Goal: Task Accomplishment & Management: Use online tool/utility

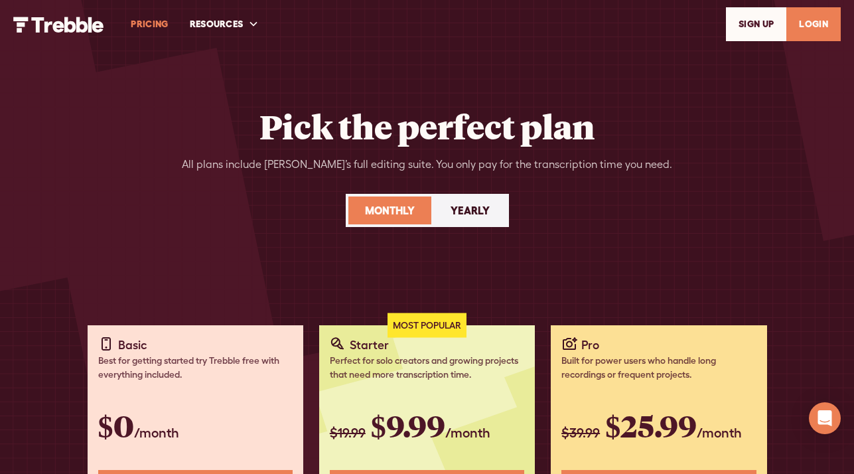
click at [823, 28] on link "LOGIN" at bounding box center [813, 24] width 54 height 34
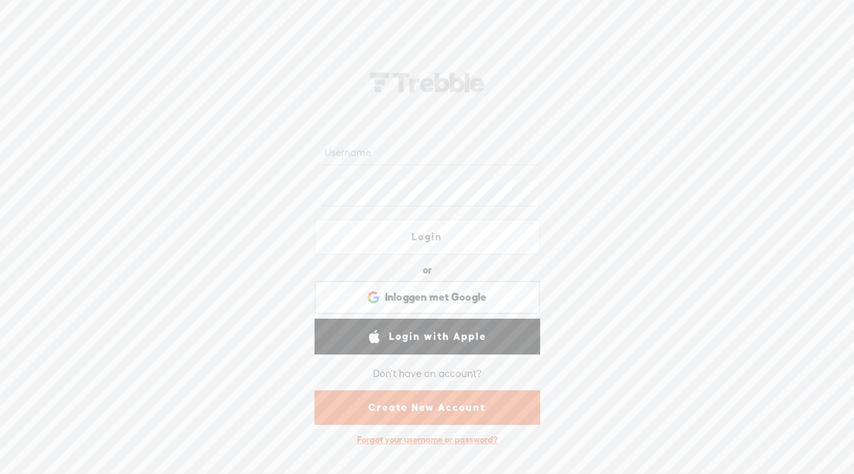
type input "[EMAIL_ADDRESS][DOMAIN_NAME]"
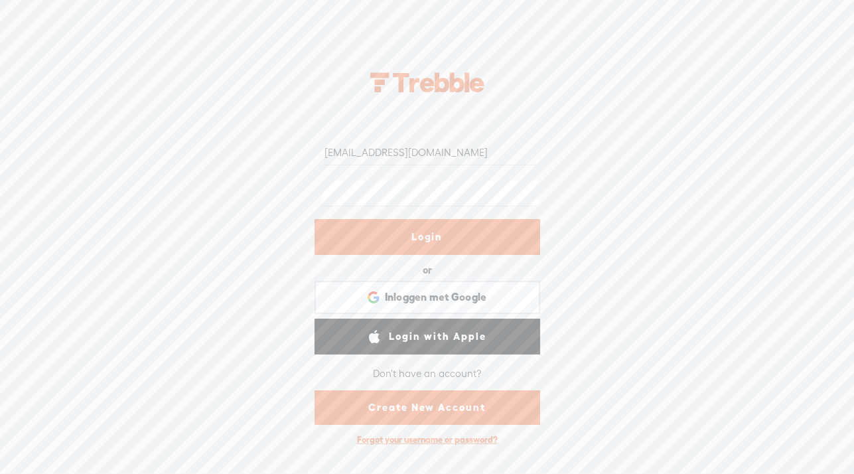
click at [457, 235] on link "Login" at bounding box center [427, 237] width 226 height 36
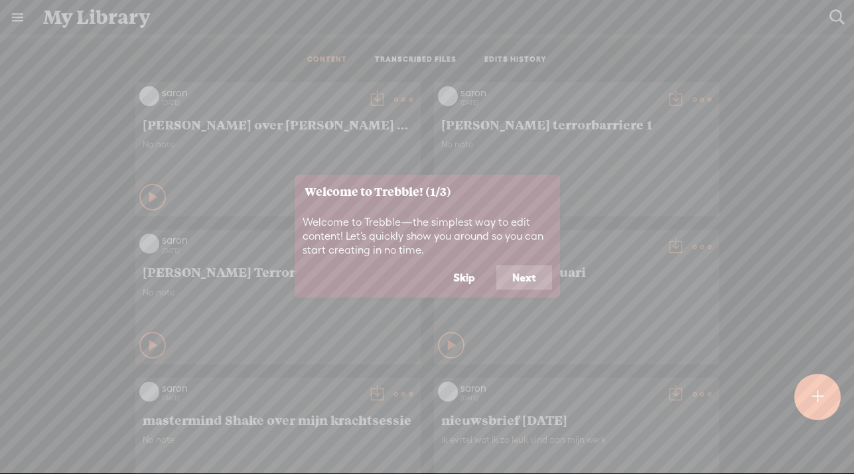
click at [530, 280] on button "Next" at bounding box center [524, 277] width 56 height 25
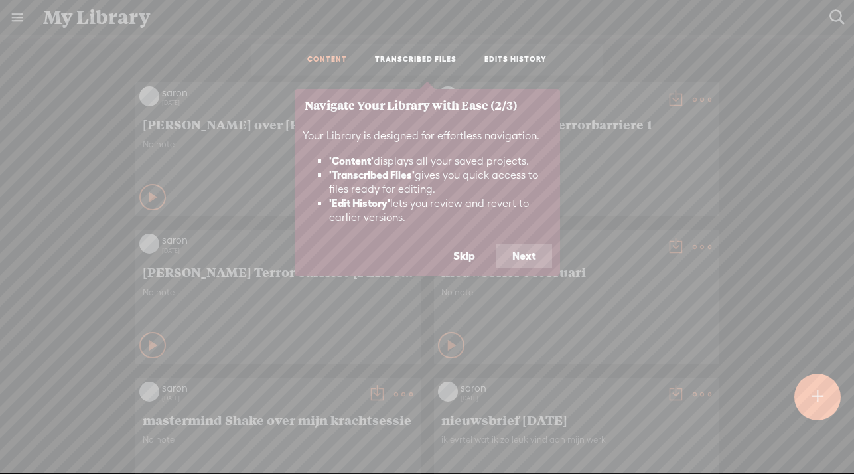
click at [536, 255] on button "Next" at bounding box center [524, 255] width 56 height 25
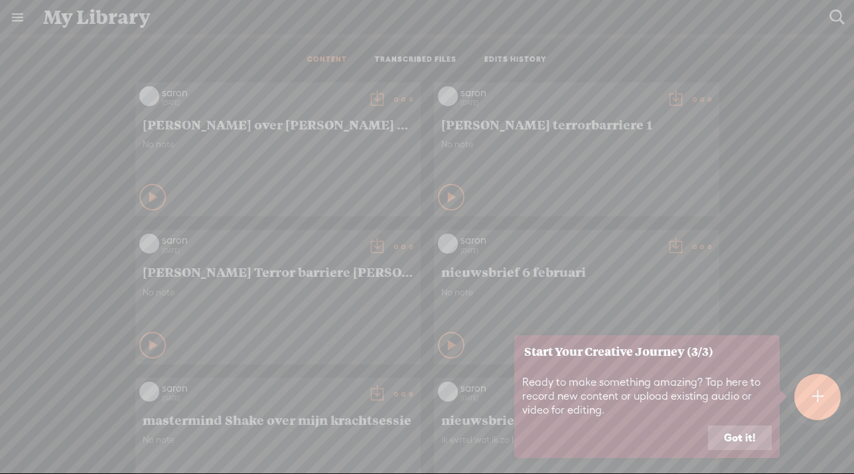
click at [752, 433] on button "Got it!" at bounding box center [740, 437] width 64 height 25
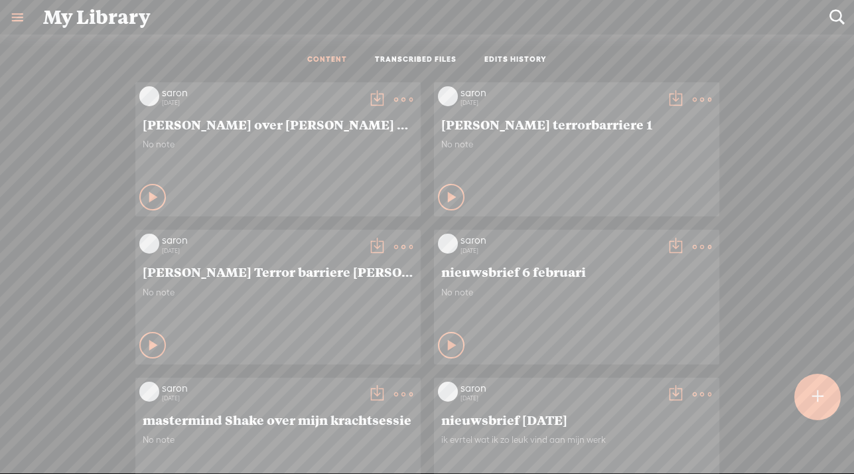
click at [820, 395] on t at bounding box center [817, 396] width 12 height 31
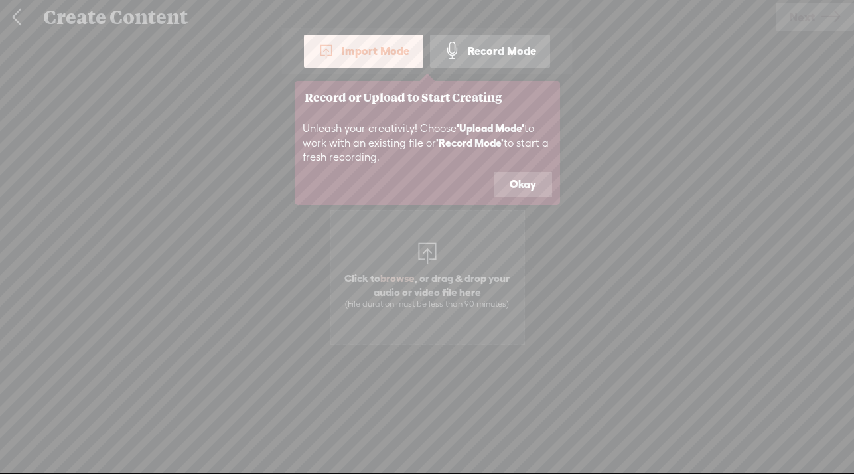
click at [530, 184] on button "Okay" at bounding box center [523, 184] width 58 height 25
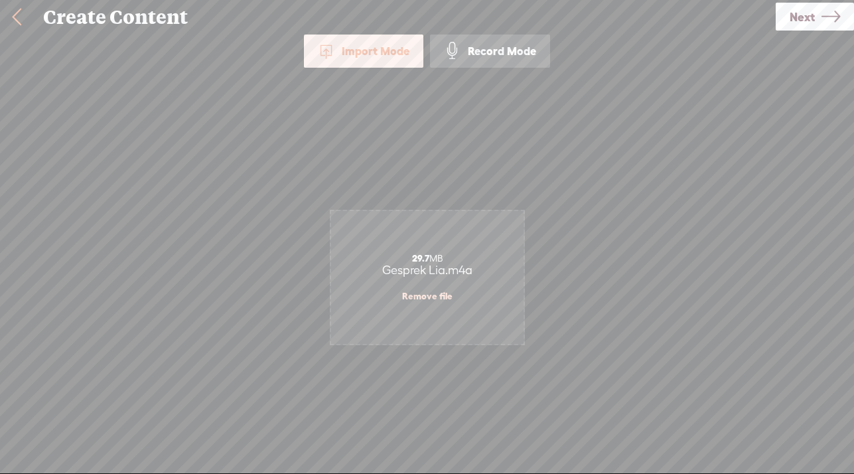
click at [823, 21] on icon at bounding box center [830, 17] width 19 height 34
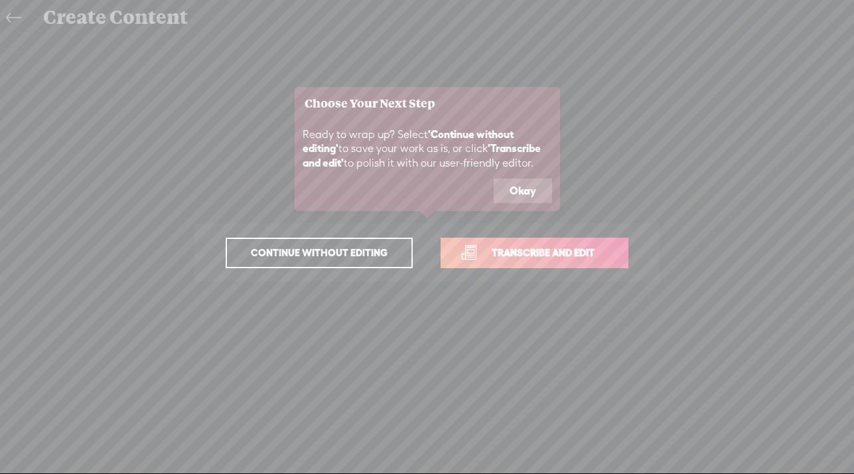
click at [533, 192] on button "Okay" at bounding box center [523, 190] width 58 height 25
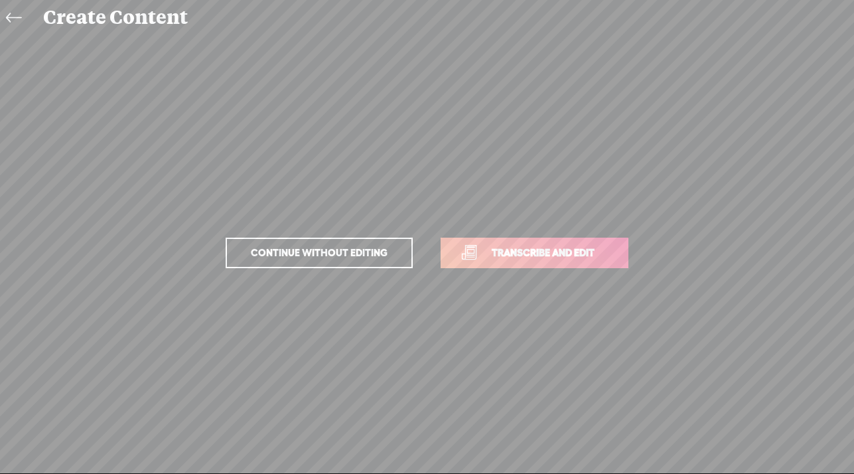
click at [566, 252] on span "Transcribe and edit" at bounding box center [543, 252] width 131 height 15
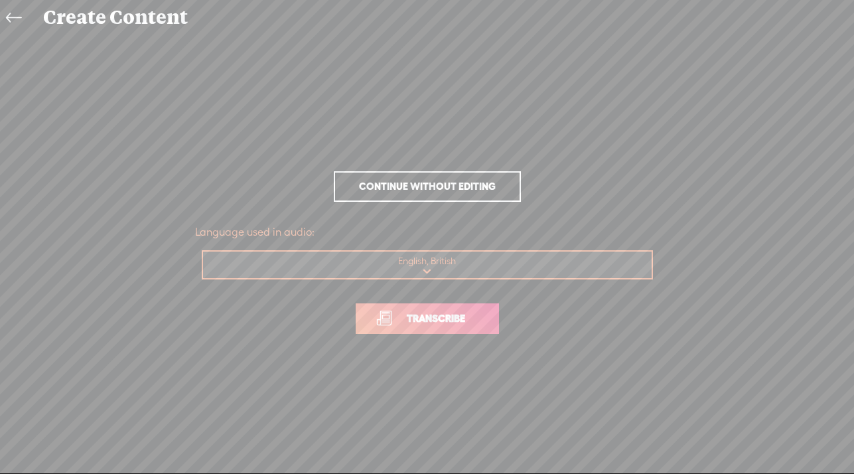
click at [429, 270] on select "Choose a language Afrikaans Albanian Amharic Arabic, Gulf Arabic, Modern Standa…" at bounding box center [428, 264] width 450 height 27
select select "nl-[GEOGRAPHIC_DATA]"
click at [203, 251] on select "Choose a language Afrikaans Albanian Amharic Arabic, Gulf Arabic, Modern Standa…" at bounding box center [428, 264] width 450 height 27
click at [448, 319] on span "Transcribe" at bounding box center [436, 317] width 86 height 15
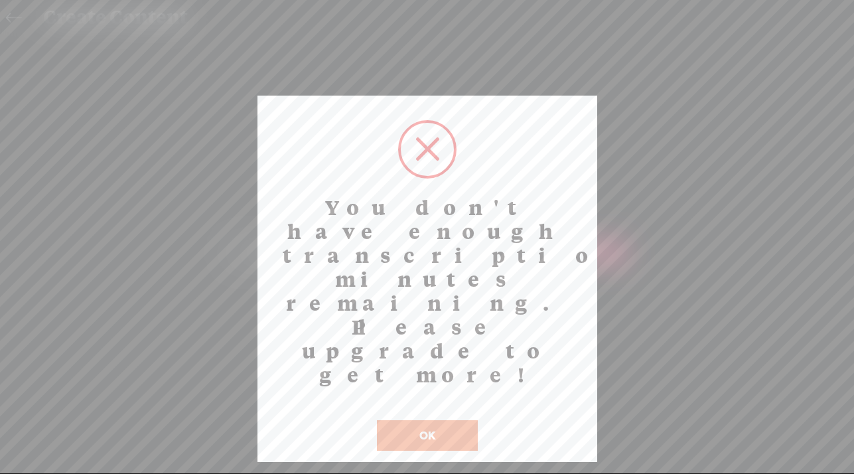
click at [452, 420] on button "OK" at bounding box center [427, 435] width 101 height 31
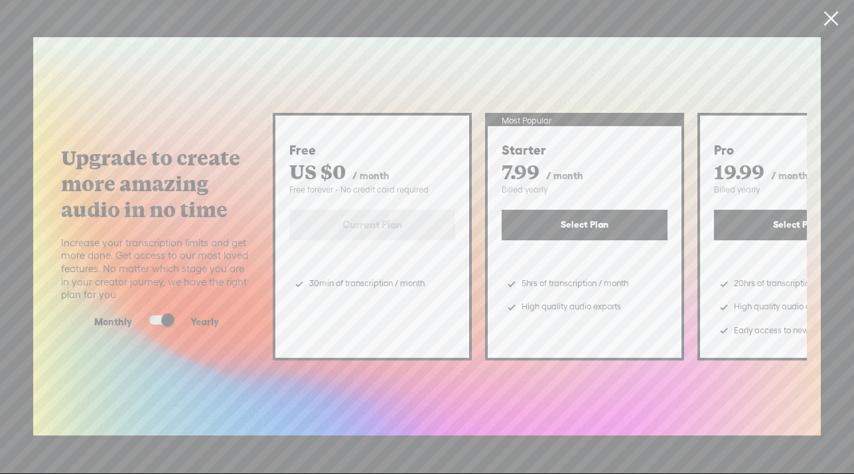
click at [835, 20] on link at bounding box center [830, 18] width 33 height 37
